Goal: Entertainment & Leisure: Consume media (video, audio)

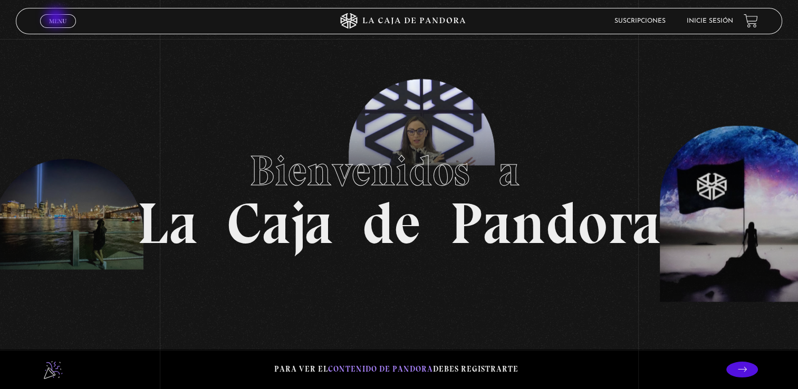
click at [57, 18] on span "Menu" at bounding box center [57, 21] width 17 height 6
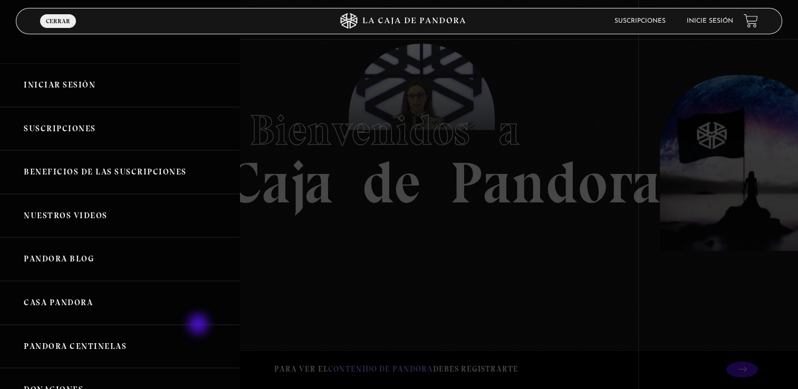
scroll to position [42, 0]
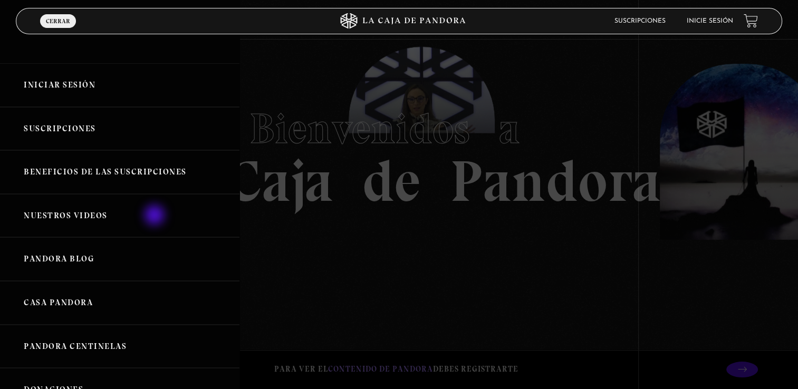
click at [156, 216] on link "Nuestros Videos" at bounding box center [120, 216] width 240 height 44
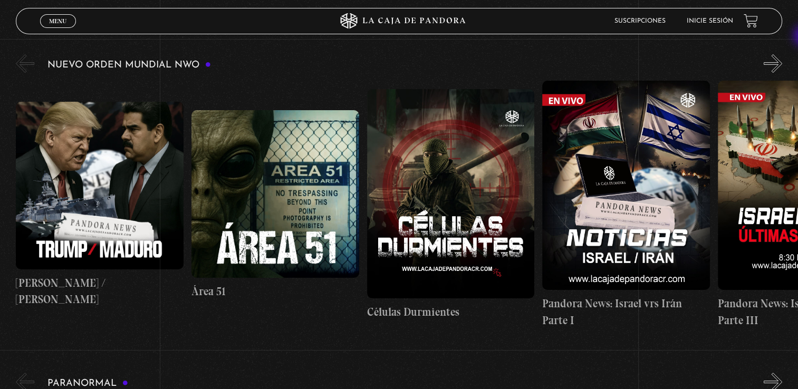
scroll to position [193, 0]
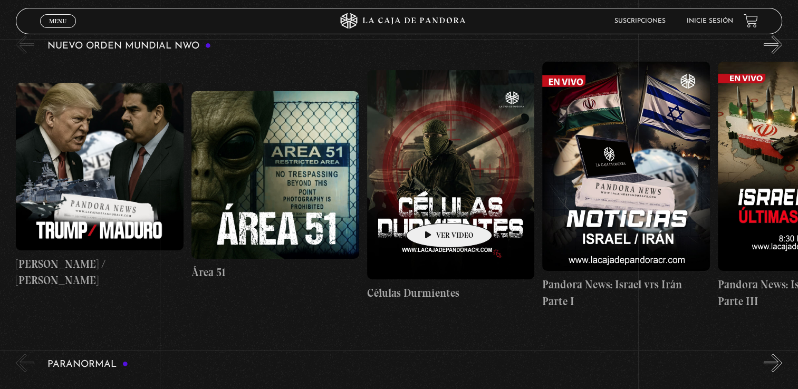
click at [433, 207] on figure at bounding box center [451, 174] width 168 height 209
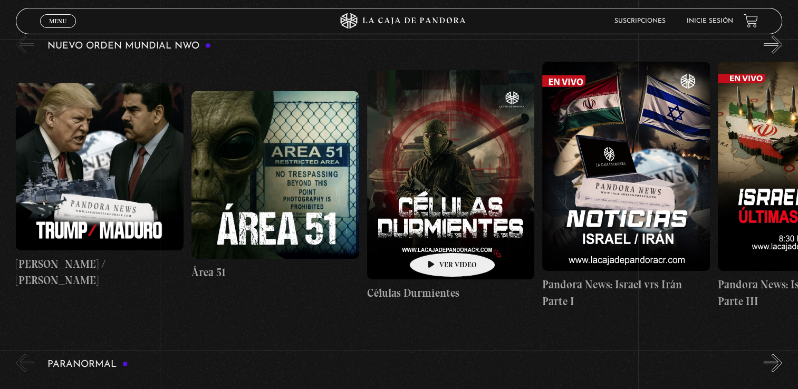
click at [436, 237] on figure at bounding box center [451, 174] width 168 height 209
